Goal: Task Accomplishment & Management: Manage account settings

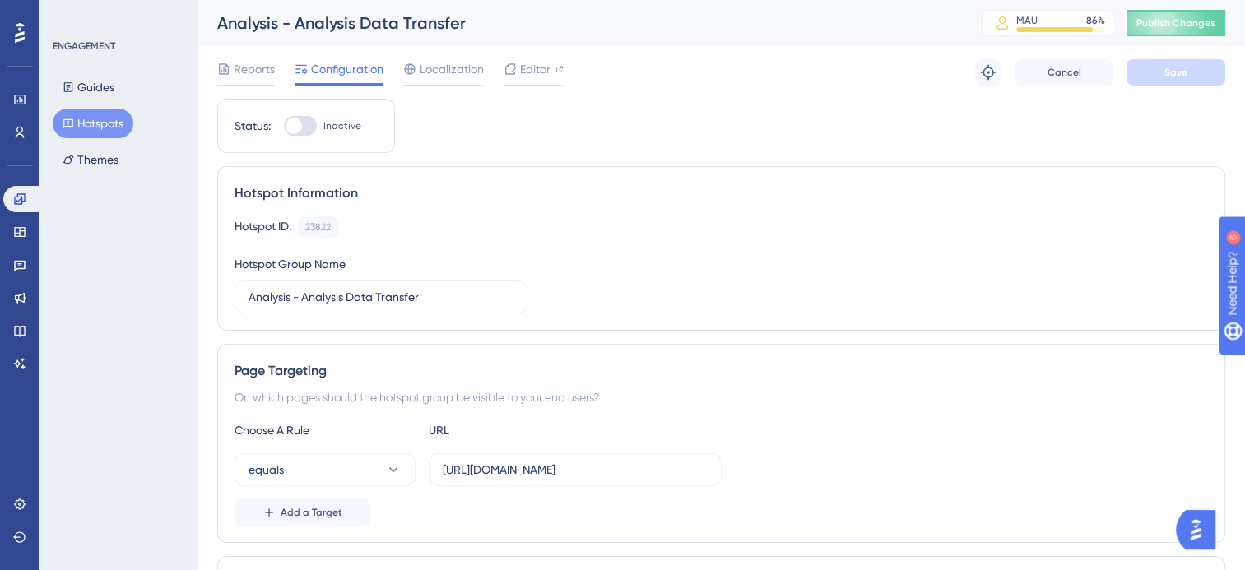
click at [310, 124] on div at bounding box center [300, 126] width 33 height 20
click at [284, 126] on input "Inactive" at bounding box center [283, 126] width 1 height 1
checkbox input "true"
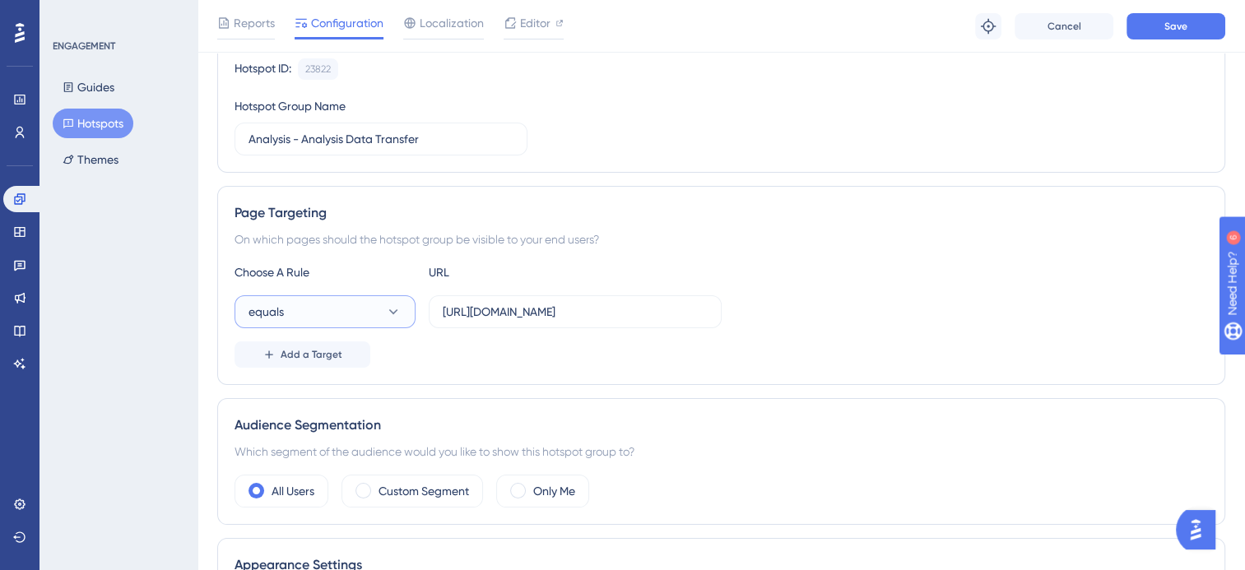
click at [383, 311] on button "equals" at bounding box center [325, 312] width 181 height 33
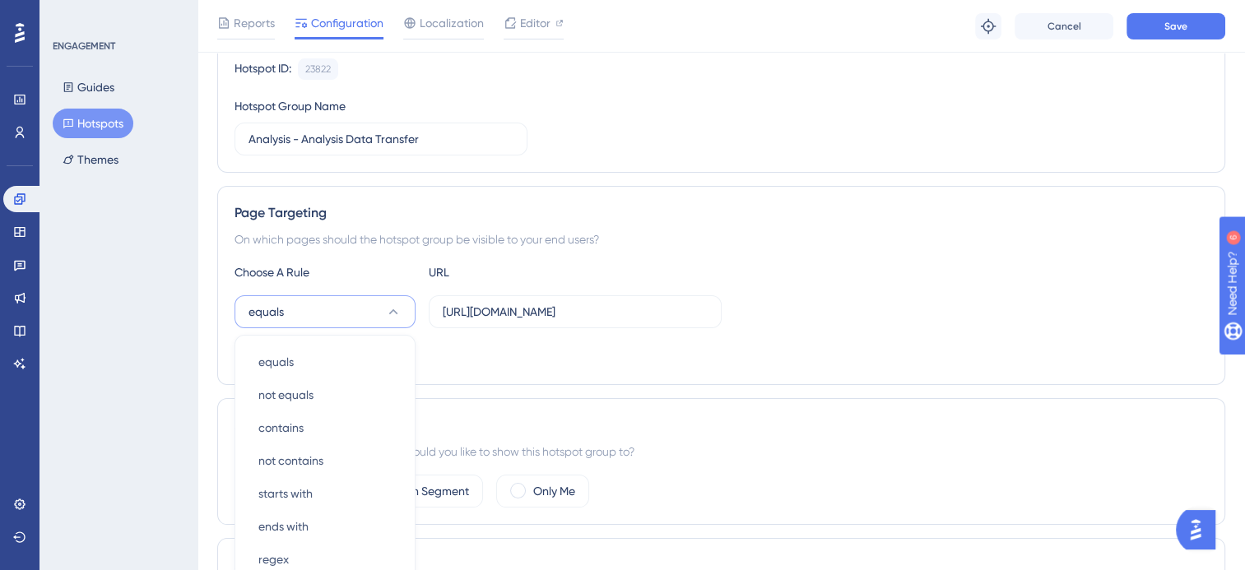
scroll to position [339, 0]
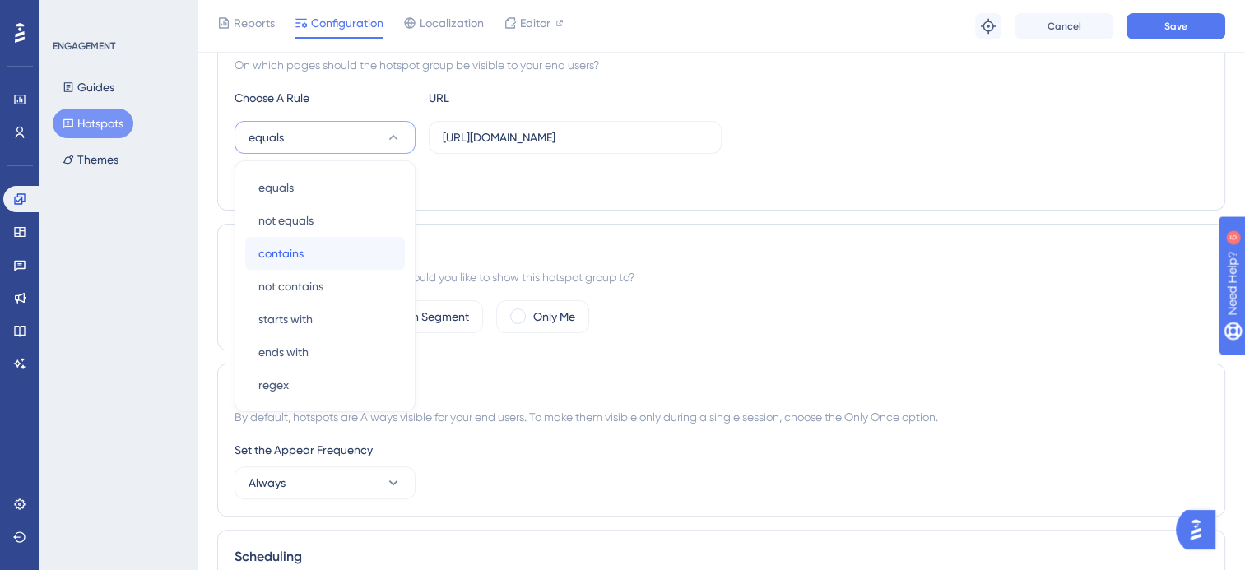
click at [352, 244] on div "contains contains" at bounding box center [324, 253] width 133 height 33
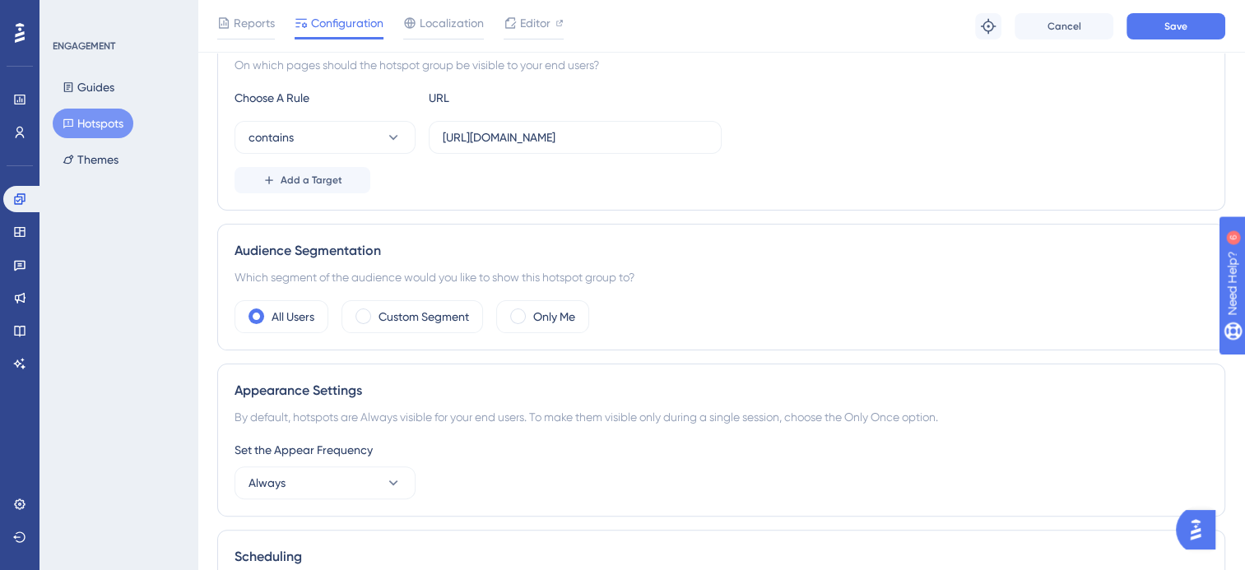
drag, startPoint x: 440, startPoint y: 137, endPoint x: 730, endPoint y: 140, distance: 289.8
click at [730, 140] on div "contains https://cloudmis.bromcom.com/Nucleus/UI/Areas/Framework/Routines.aspx?…" at bounding box center [722, 137] width 974 height 33
drag, startPoint x: 730, startPoint y: 140, endPoint x: 675, endPoint y: 142, distance: 55.2
click at [675, 142] on input "https://cloudmis.bromcom.com/Nucleus/UI/Areas/Framework/Routines.aspx?page=DADA…" at bounding box center [575, 137] width 265 height 18
click at [700, 136] on input "https://cloudmis.bromcom.com/Nucleus/UI/Areas/Framework/Routines.aspx?page=DADA…" at bounding box center [575, 137] width 265 height 18
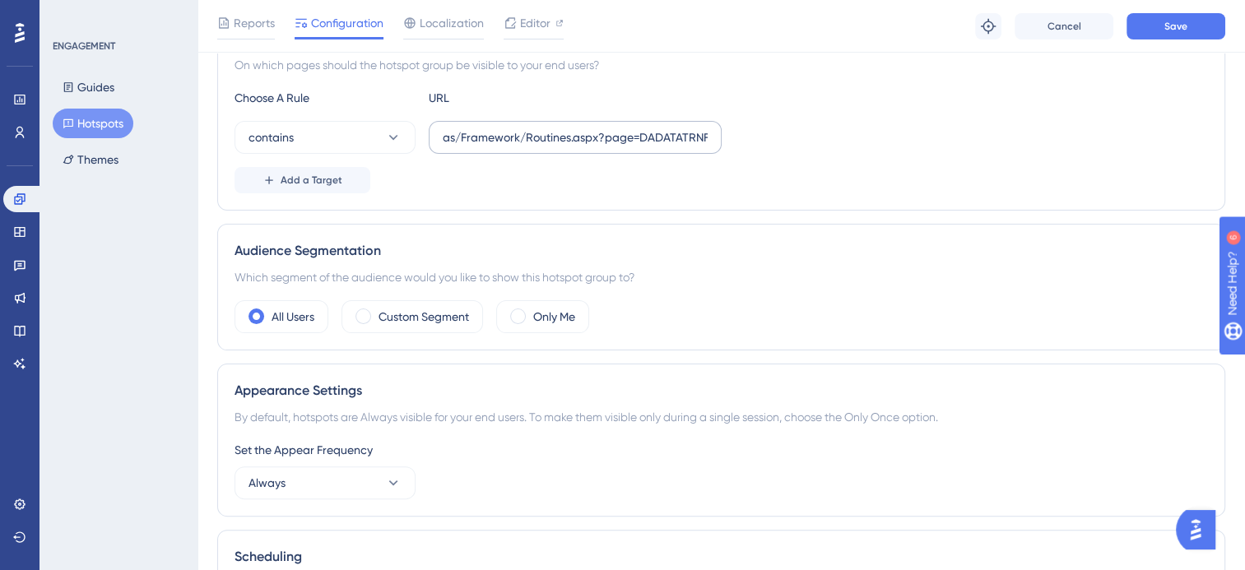
drag, startPoint x: 709, startPoint y: 133, endPoint x: 448, endPoint y: 137, distance: 261.0
click at [448, 137] on label "as/Framework/Routines.aspx?page=DADATATRNF" at bounding box center [575, 137] width 293 height 33
click at [448, 137] on input "as/Framework/Routines.aspx?page=DADATATRNF" at bounding box center [575, 137] width 265 height 18
drag, startPoint x: 715, startPoint y: 137, endPoint x: 507, endPoint y: 137, distance: 207.4
click at [507, 137] on label "as/Framework/Routines.aspx?page=DADATATRNF" at bounding box center [575, 137] width 293 height 33
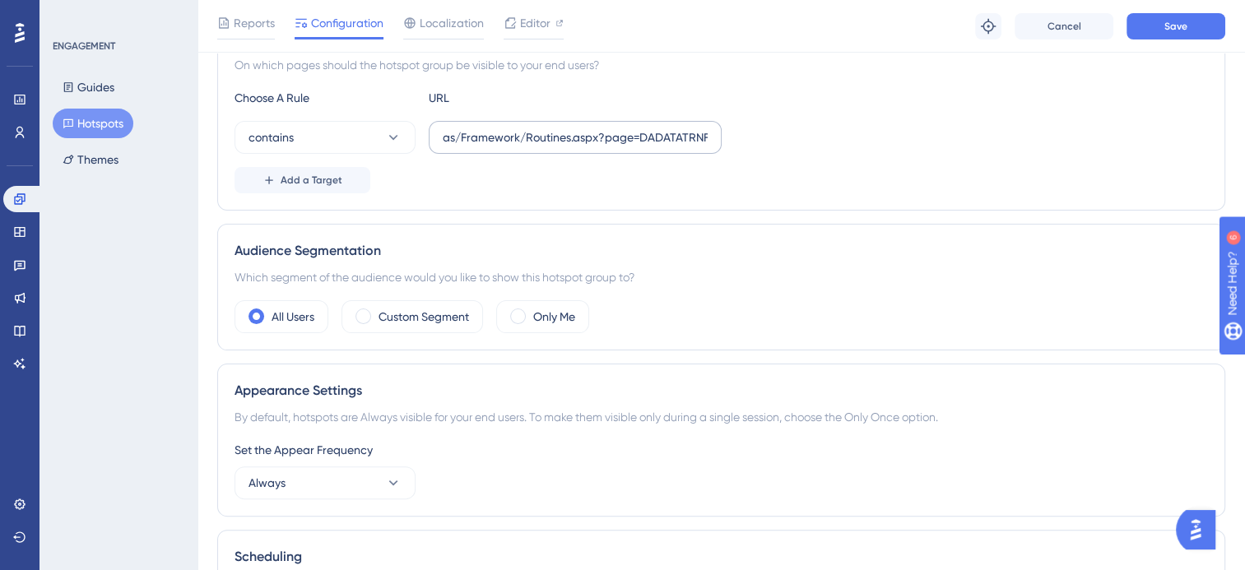
click at [507, 137] on input "as/Framework/Routines.aspx?page=DADATATRNF" at bounding box center [575, 137] width 265 height 18
click at [606, 139] on input "as/Framework/Routines.aspx?page=DADATATRNF" at bounding box center [575, 137] width 265 height 18
click at [606, 137] on input "page=DADATATRNF" at bounding box center [575, 137] width 265 height 18
type input "p"
paste input "Nucleus/UI/Areas/Framework/Routines.aspx?page=DADATATRNF"
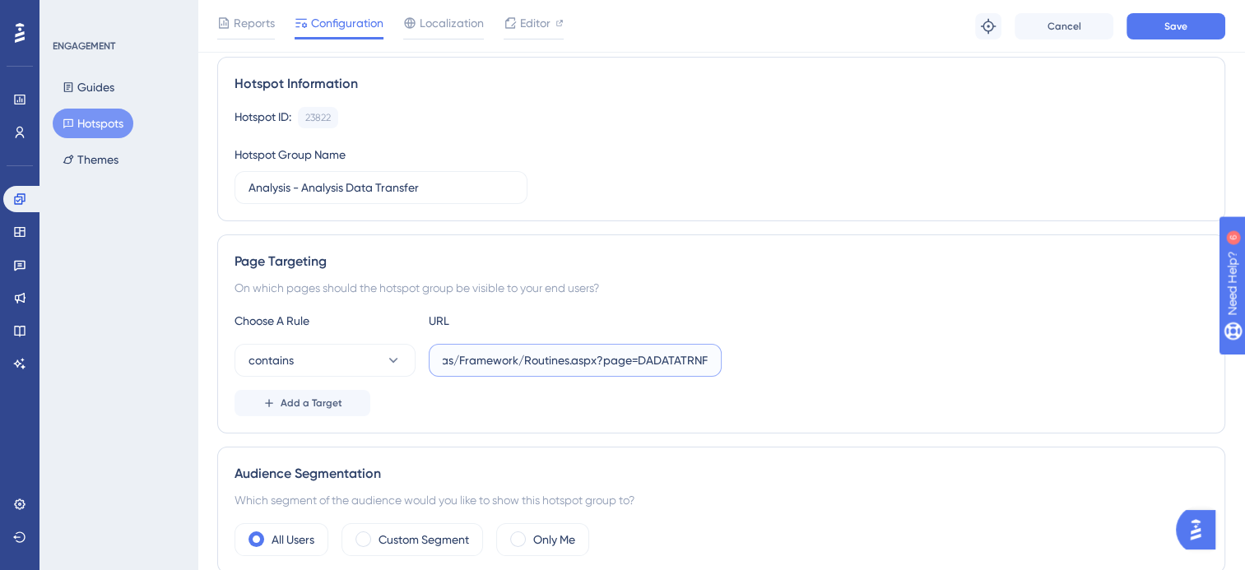
scroll to position [0, 0]
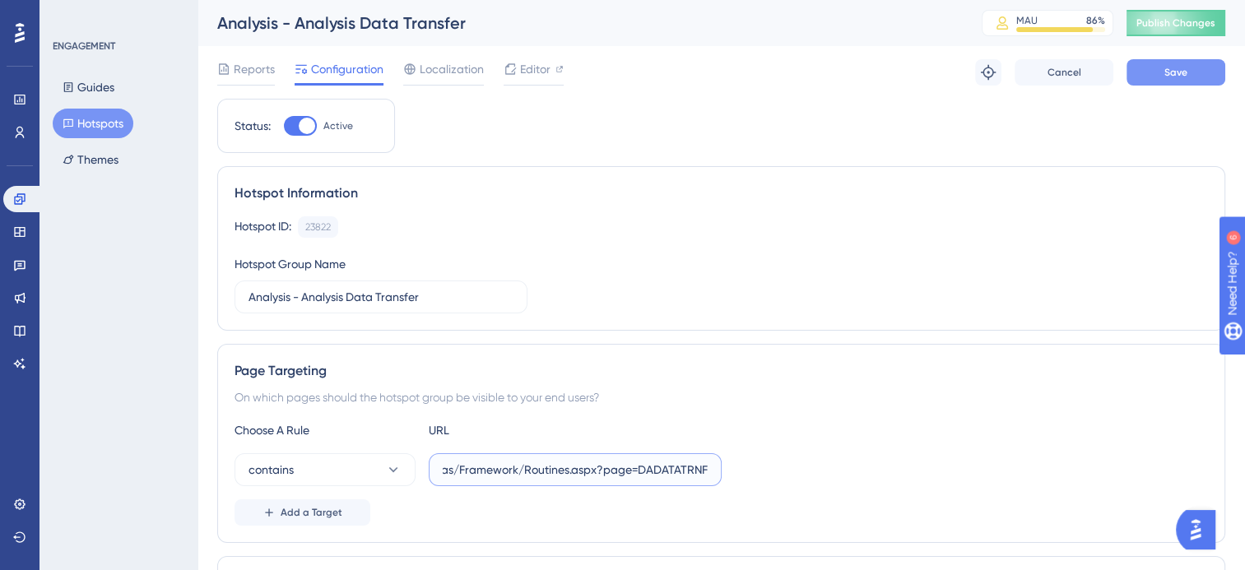
type input "Nucleus/UI/Areas/Framework/Routines.aspx?page=DADATATRNF"
click at [1157, 77] on button "Save" at bounding box center [1176, 72] width 99 height 26
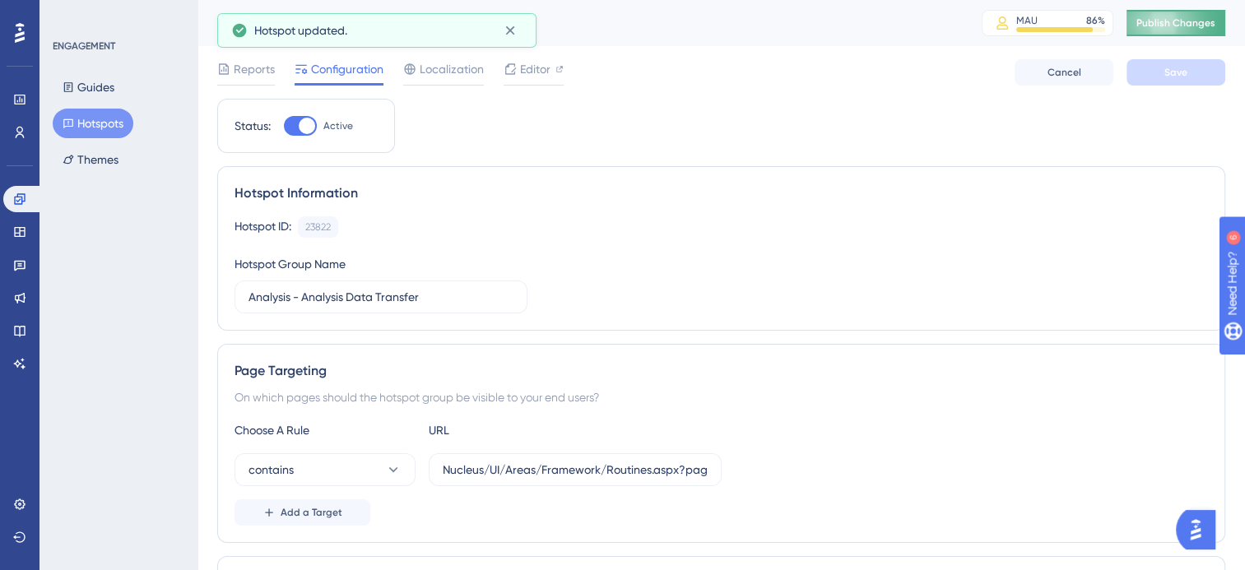
click at [1185, 22] on span "Publish Changes" at bounding box center [1176, 22] width 79 height 13
